Goal: Task Accomplishment & Management: Complete application form

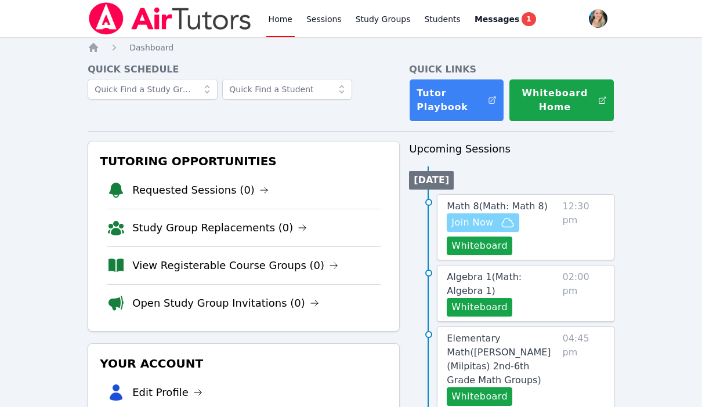
click at [491, 224] on span "Join Now" at bounding box center [472, 223] width 42 height 14
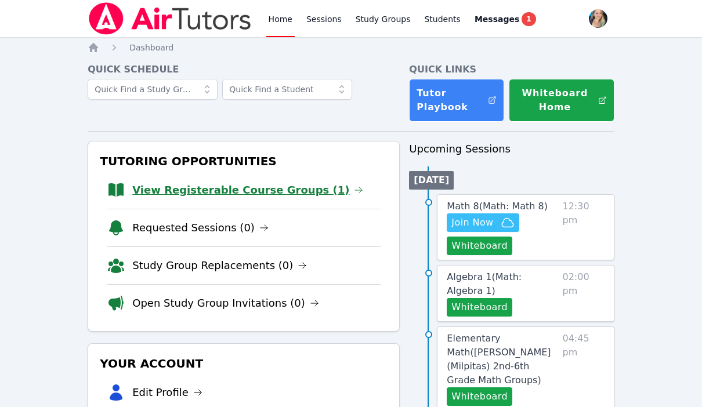
click at [230, 189] on link "View Registerable Course Groups (1)" at bounding box center [247, 190] width 231 height 16
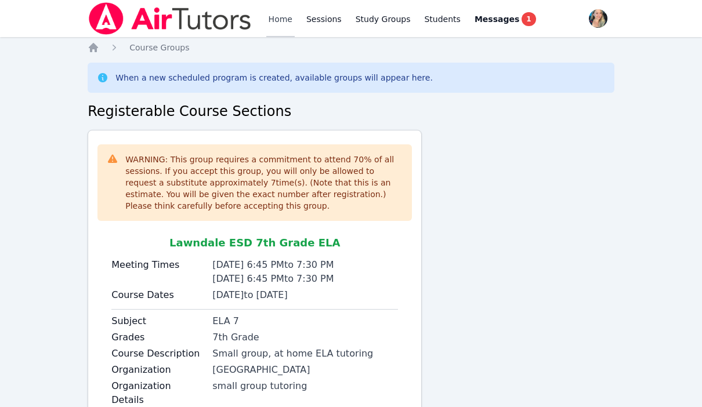
click at [273, 18] on link "Home" at bounding box center [280, 18] width 28 height 37
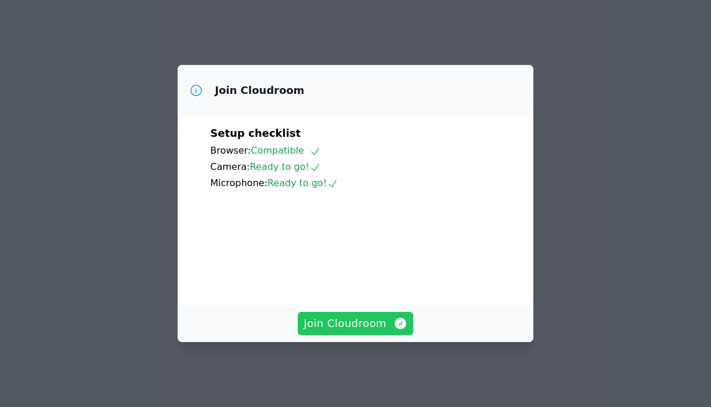
click at [337, 328] on span "Join Cloudroom" at bounding box center [355, 324] width 104 height 16
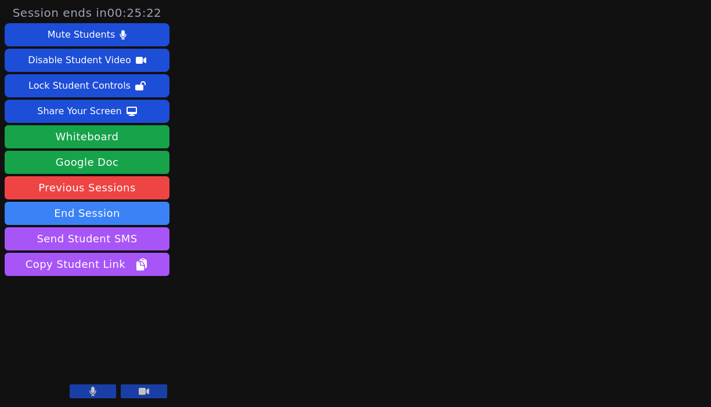
click at [81, 396] on button at bounding box center [93, 392] width 46 height 14
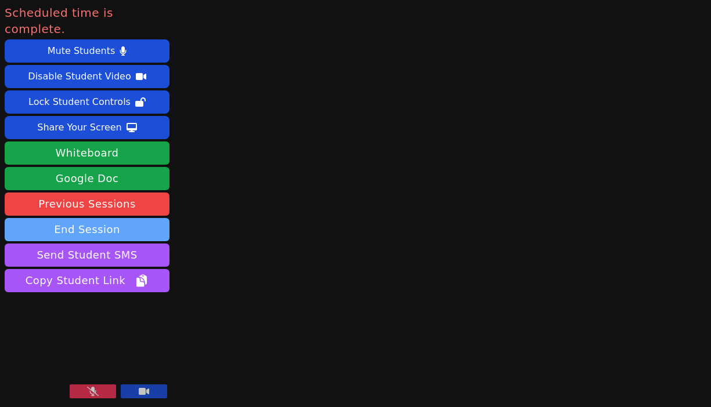
click at [87, 218] on button "End Session" at bounding box center [87, 229] width 165 height 23
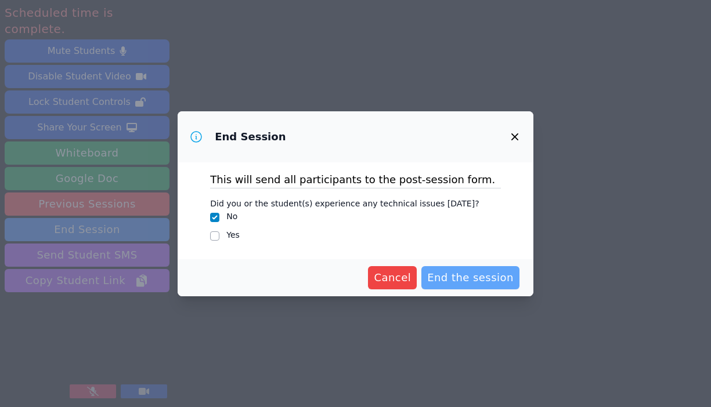
click at [455, 276] on span "End the session" at bounding box center [470, 278] width 86 height 16
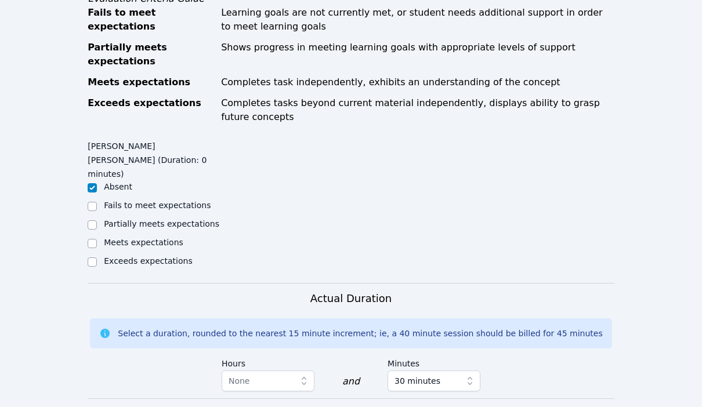
scroll to position [834, 0]
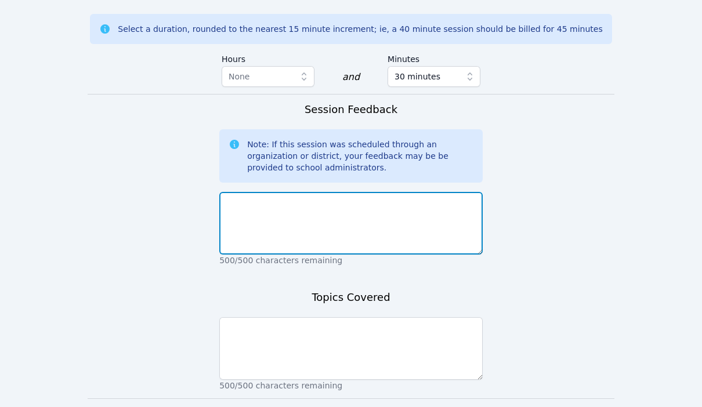
click at [356, 192] on textarea at bounding box center [350, 223] width 263 height 63
click at [294, 192] on textarea "student absent" at bounding box center [350, 223] width 263 height 63
type textarea "student absent"
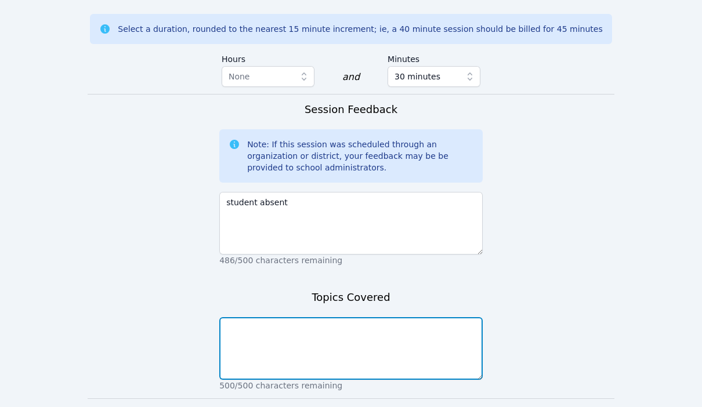
click at [292, 317] on textarea at bounding box center [350, 348] width 263 height 63
paste textarea "student absent"
type textarea "student absent"
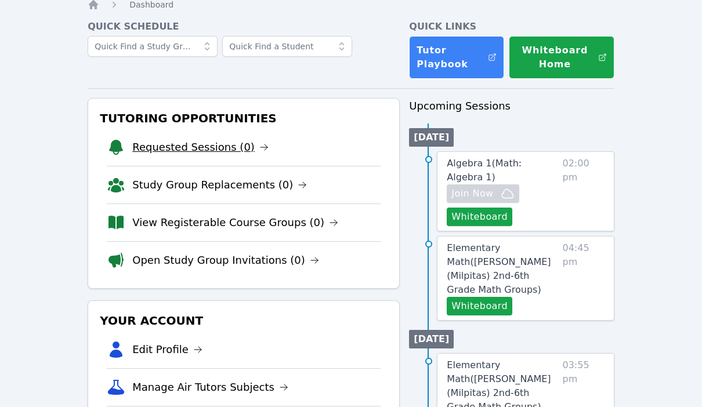
scroll to position [44, 0]
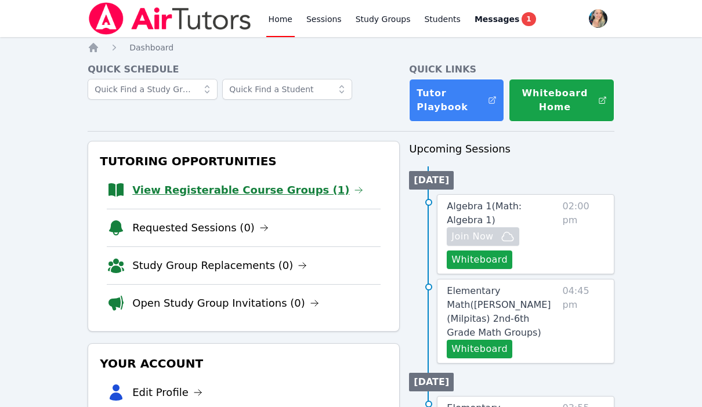
click at [168, 191] on link "View Registerable Course Groups (1)" at bounding box center [247, 190] width 231 height 16
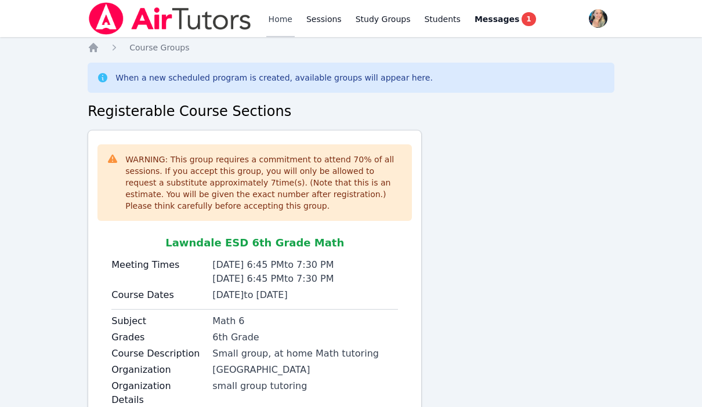
click at [277, 10] on link "Home" at bounding box center [280, 18] width 28 height 37
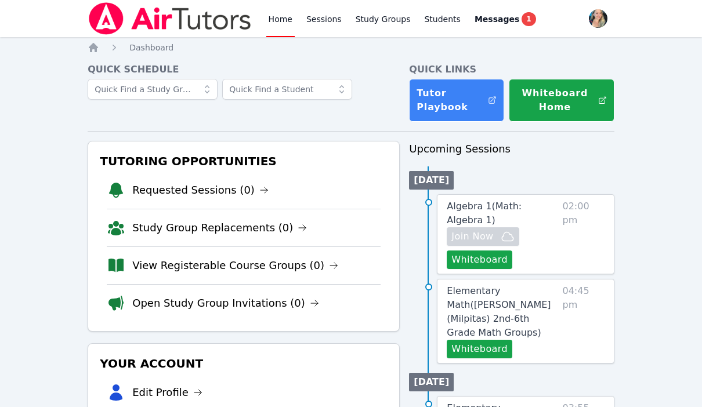
click at [277, 20] on link "Home" at bounding box center [280, 18] width 28 height 37
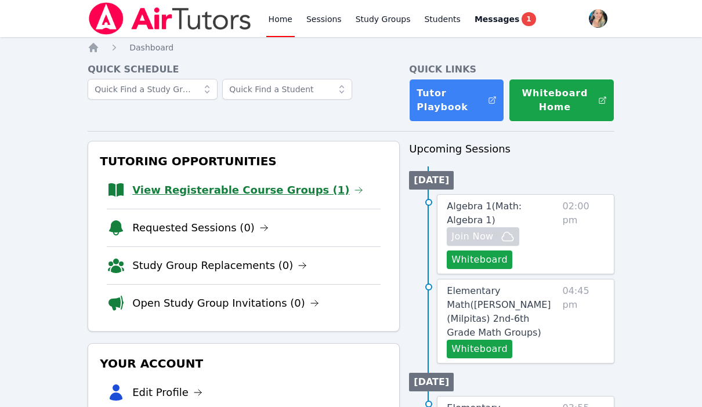
click at [212, 189] on link "View Registerable Course Groups (1)" at bounding box center [247, 190] width 231 height 16
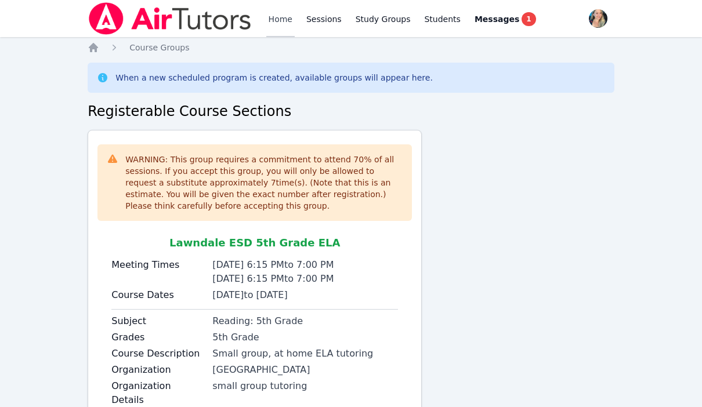
click at [290, 15] on link "Home" at bounding box center [280, 18] width 28 height 37
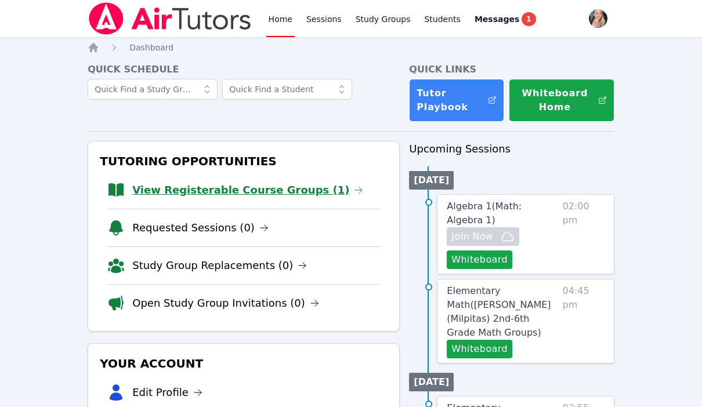
click at [168, 191] on link "View Registerable Course Groups (1)" at bounding box center [247, 190] width 231 height 16
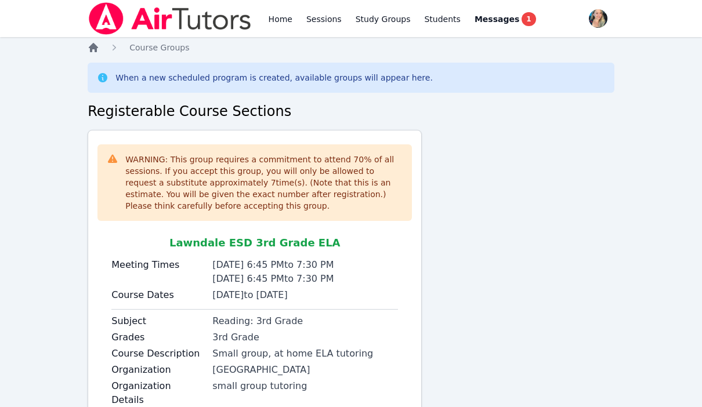
click at [92, 49] on icon "Breadcrumb" at bounding box center [93, 47] width 9 height 9
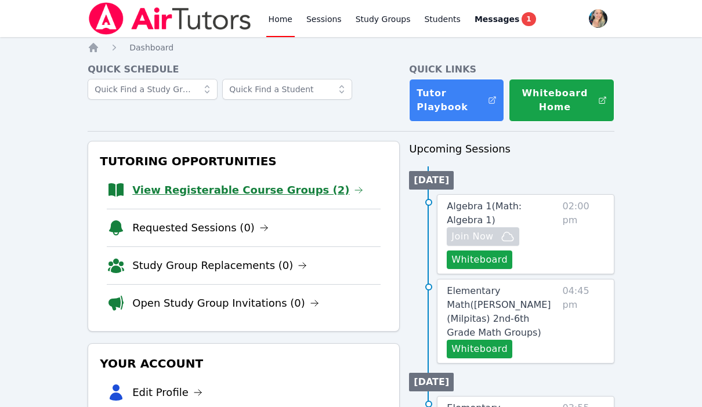
click at [175, 195] on link "View Registerable Course Groups (2)" at bounding box center [247, 190] width 231 height 16
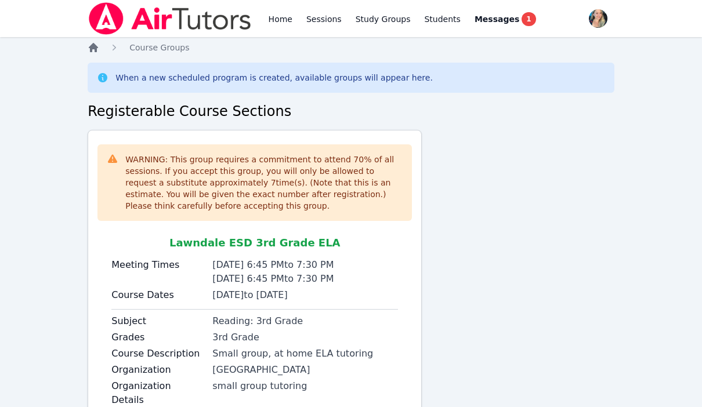
click at [98, 50] on icon "Breadcrumb" at bounding box center [94, 48] width 12 height 12
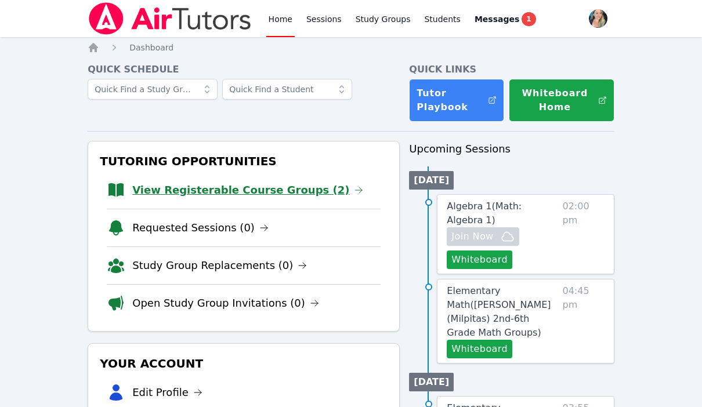
click at [205, 190] on link "View Registerable Course Groups (2)" at bounding box center [247, 190] width 231 height 16
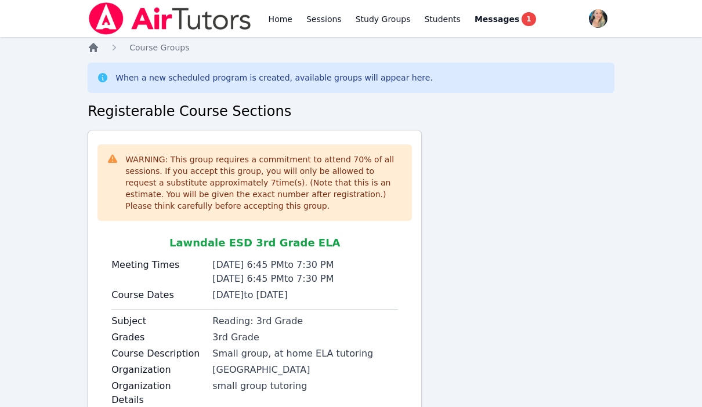
click at [98, 46] on icon "Breadcrumb" at bounding box center [94, 48] width 12 height 12
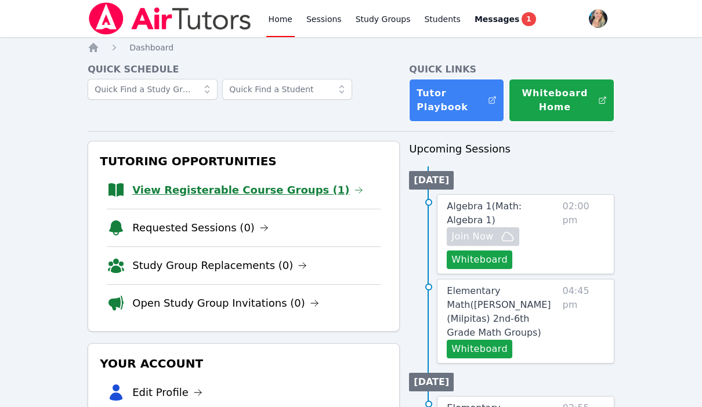
click at [184, 187] on link "View Registerable Course Groups (1)" at bounding box center [247, 190] width 231 height 16
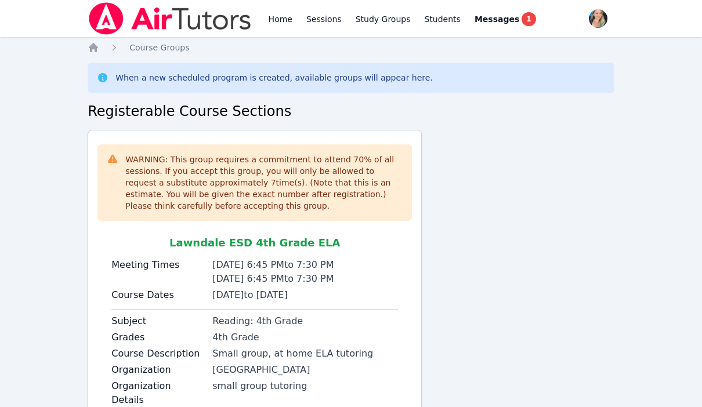
click at [94, 56] on div "Home Course Groups When a new scheduled program is created, available groups wi…" at bounding box center [351, 278] width 527 height 473
click at [93, 50] on icon "Breadcrumb" at bounding box center [94, 48] width 12 height 12
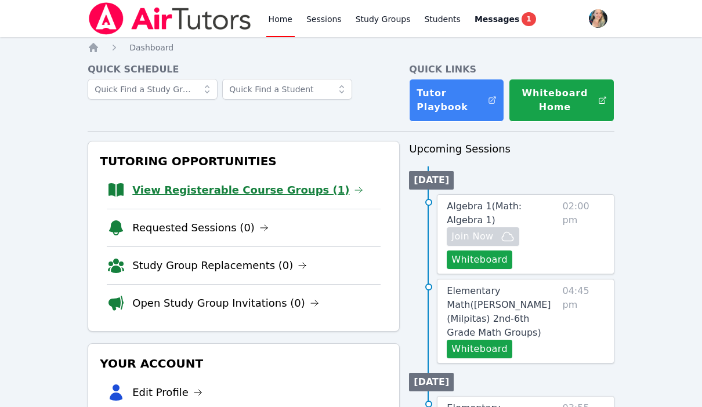
click at [207, 190] on link "View Registerable Course Groups (1)" at bounding box center [247, 190] width 231 height 16
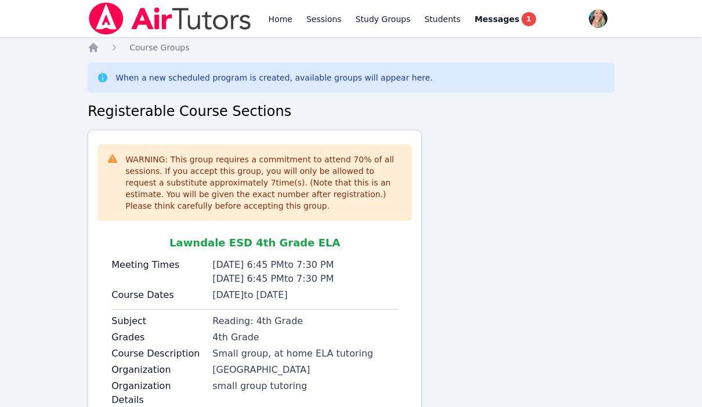
click at [89, 56] on div "Home Course Groups When a new scheduled program is created, available groups wi…" at bounding box center [351, 278] width 527 height 473
click at [99, 50] on icon "Breadcrumb" at bounding box center [94, 48] width 12 height 12
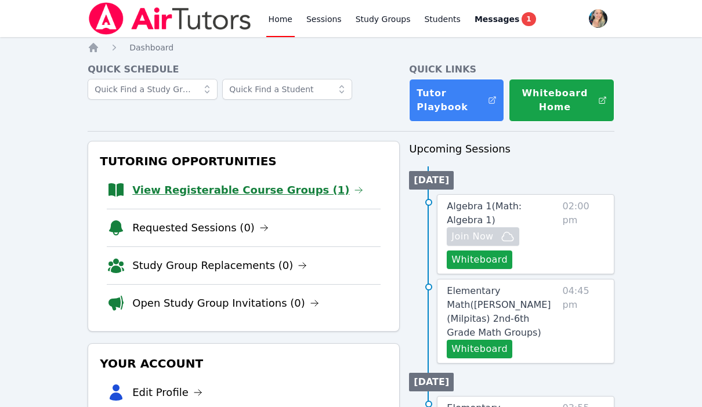
click at [226, 188] on link "View Registerable Course Groups (1)" at bounding box center [247, 190] width 231 height 16
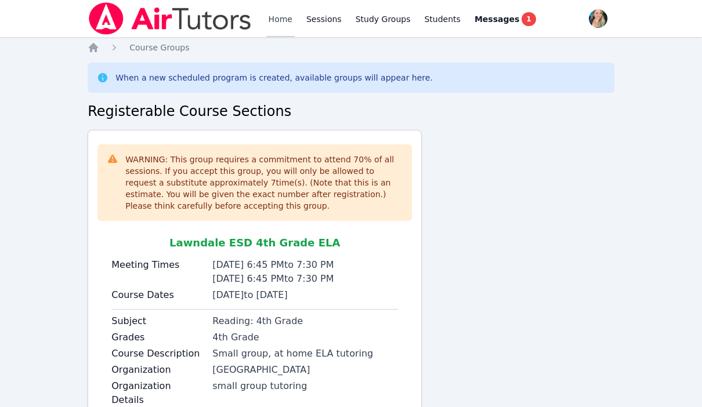
click at [278, 12] on link "Home" at bounding box center [280, 18] width 28 height 37
